Goal: Navigation & Orientation: Find specific page/section

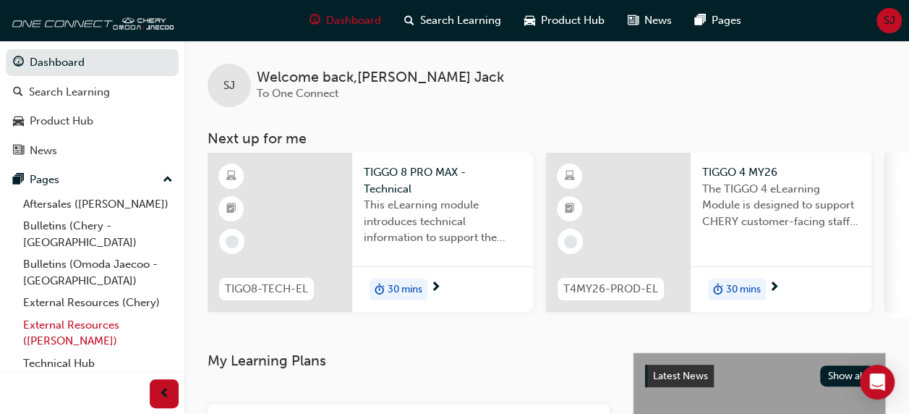
click at [74, 314] on link "External Resources ([PERSON_NAME])" at bounding box center [97, 333] width 161 height 38
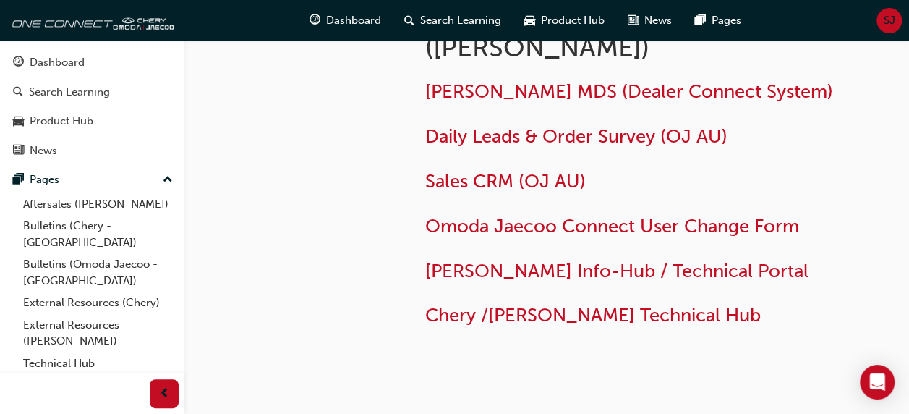
scroll to position [133, 0]
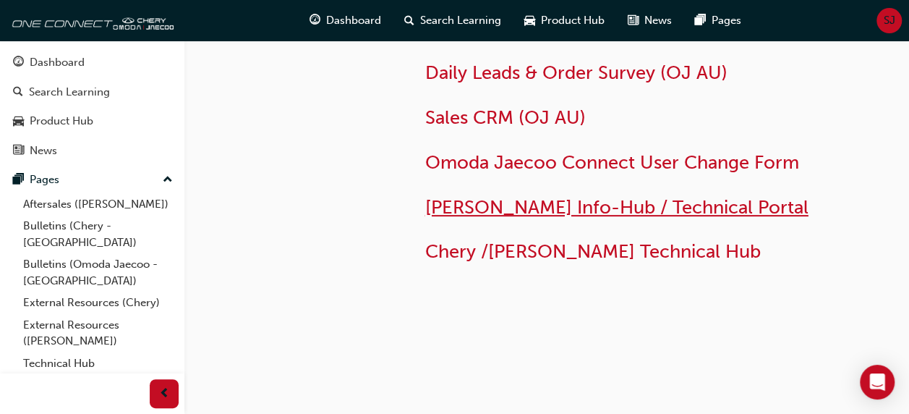
click at [590, 211] on span "[PERSON_NAME] Info-Hub / Technical Portal" at bounding box center [616, 207] width 383 height 22
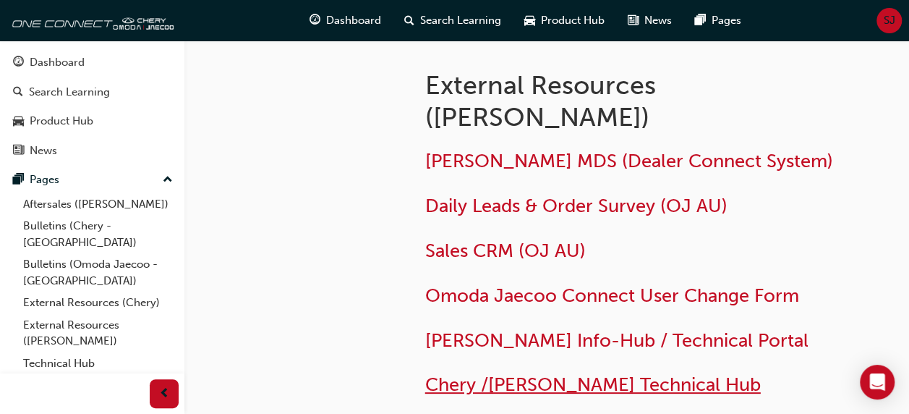
click at [531, 386] on span "Chery /[PERSON_NAME] Technical Hub" at bounding box center [592, 384] width 335 height 22
